Goal: Navigation & Orientation: Find specific page/section

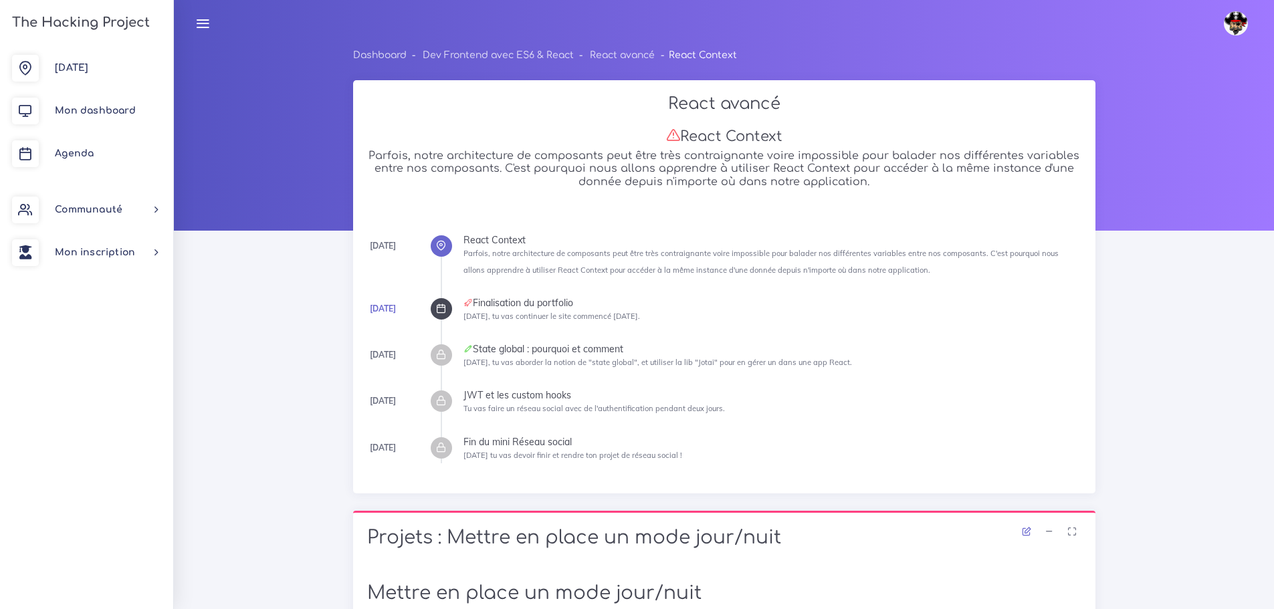
scroll to position [3410, 0]
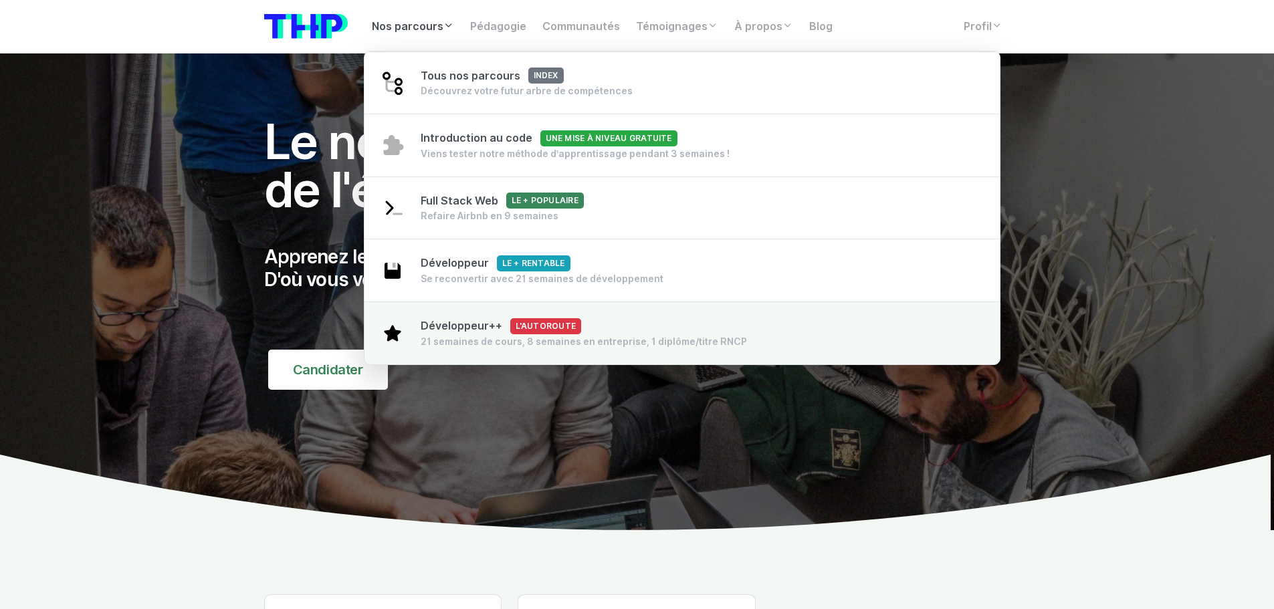
click at [487, 324] on span "Développeur++ L'autoroute" at bounding box center [501, 326] width 161 height 13
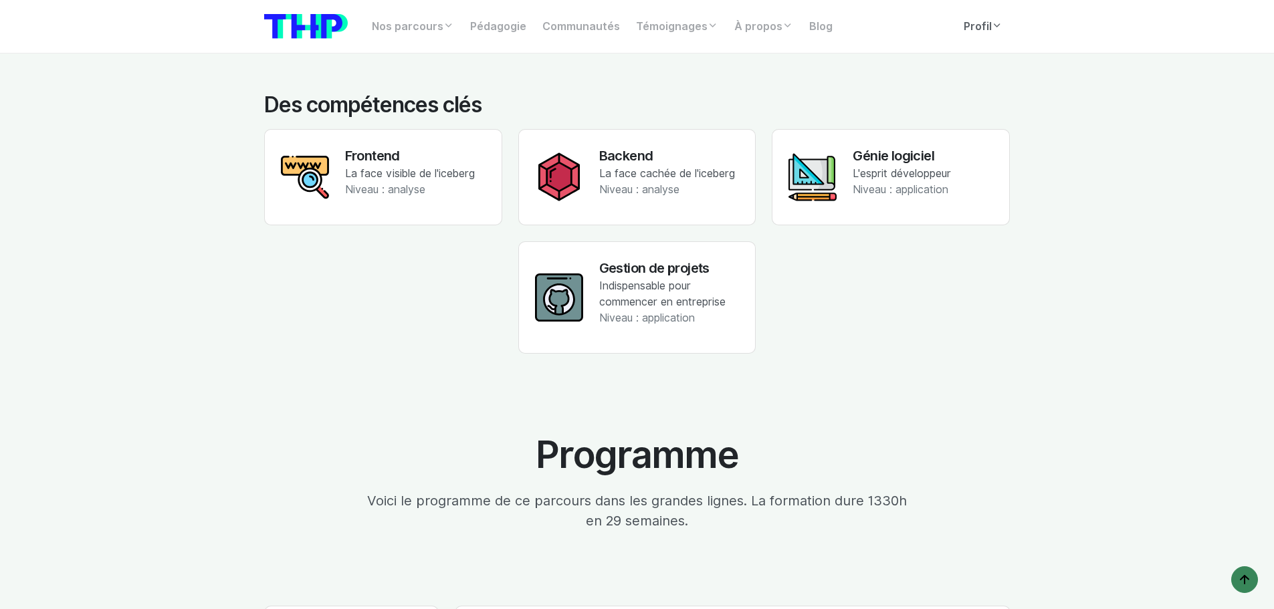
scroll to position [2674, 0]
